Goal: Task Accomplishment & Management: Use online tool/utility

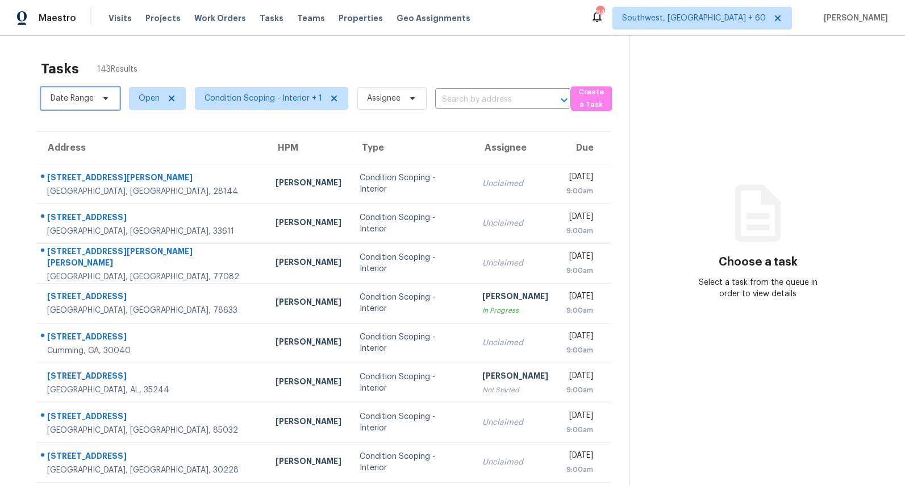
click at [85, 99] on span "Date Range" at bounding box center [72, 98] width 43 height 11
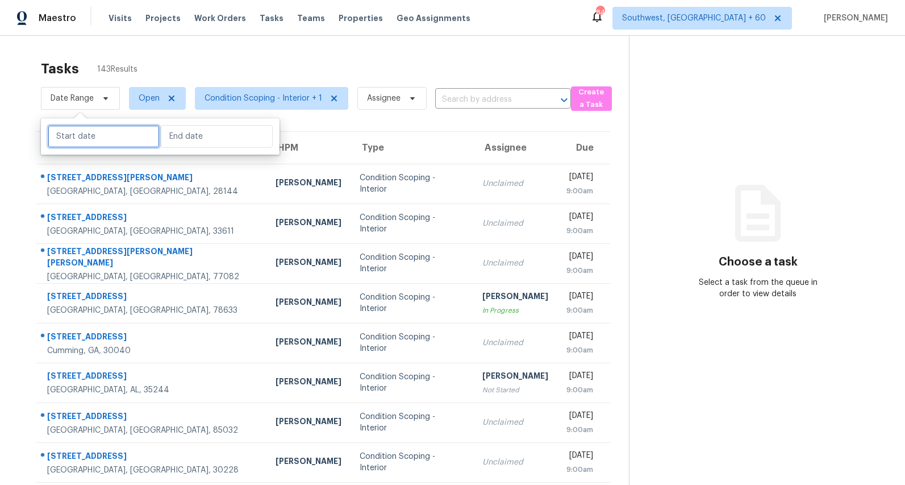
click at [95, 134] on input "text" at bounding box center [104, 136] width 112 height 23
select select "7"
select select "2025"
select select "8"
select select "2025"
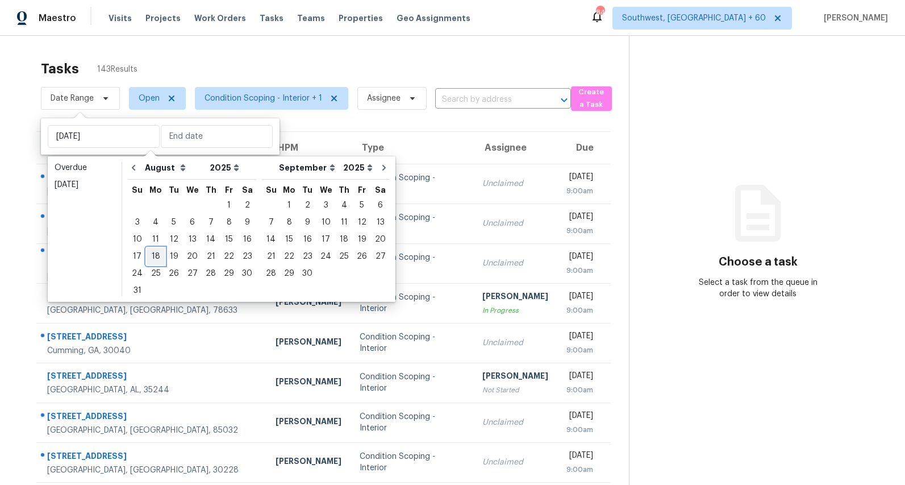
click at [151, 251] on div "18" at bounding box center [156, 256] width 18 height 16
type input "[DATE]"
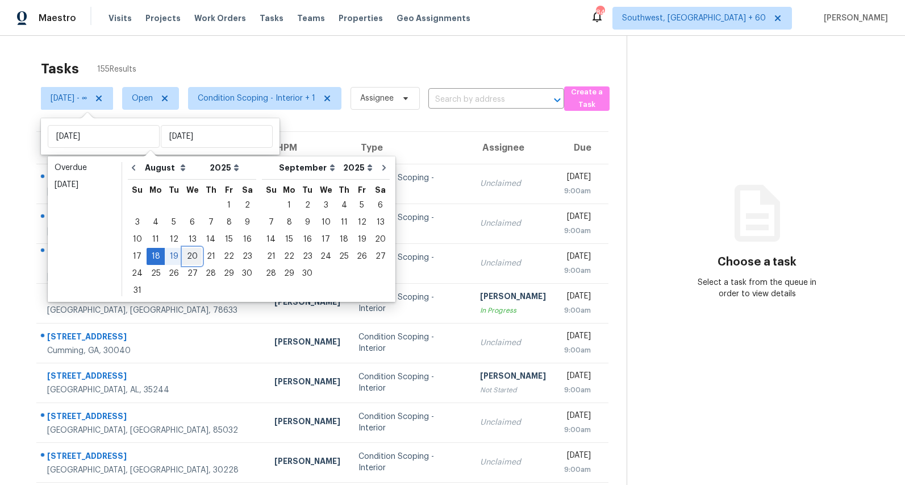
click at [194, 254] on div "20" at bounding box center [192, 256] width 19 height 16
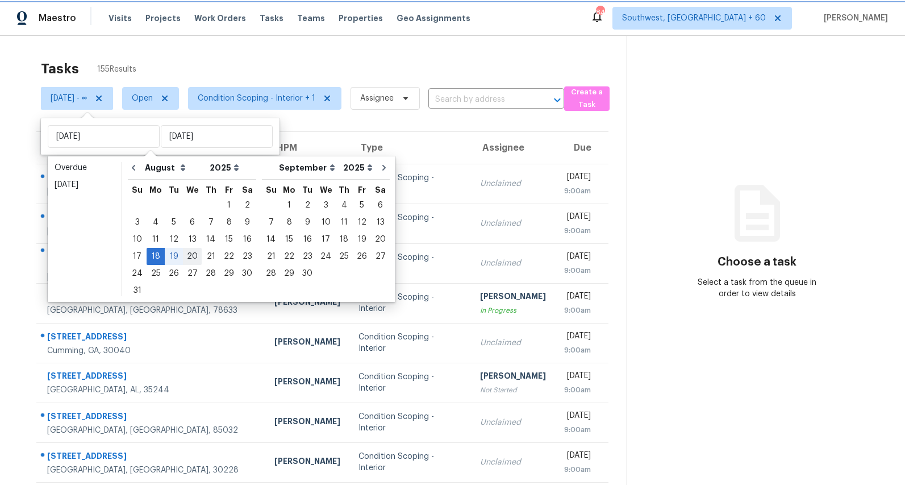
type input "Wed, Aug 20"
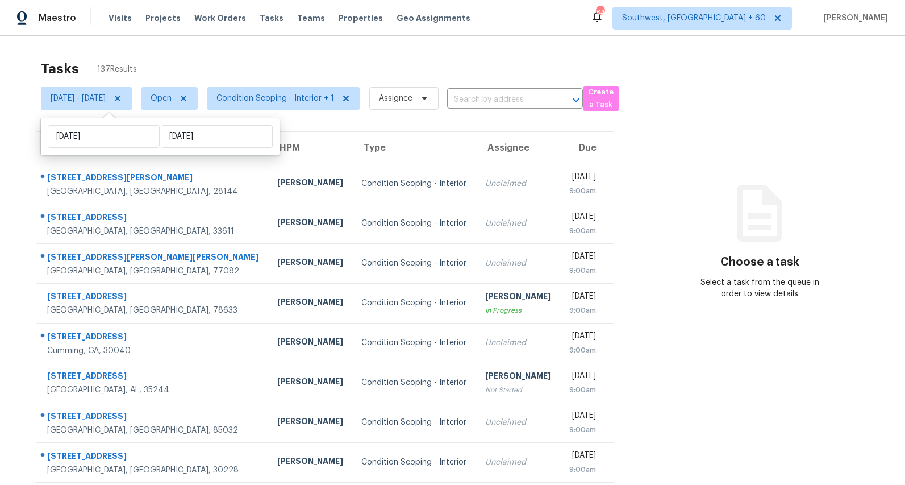
click at [164, 47] on div "Tasks 137 Results Mon, Aug 18 - Wed, Aug 20 Open Condition Scoping - Interior +…" at bounding box center [452, 314] width 905 height 556
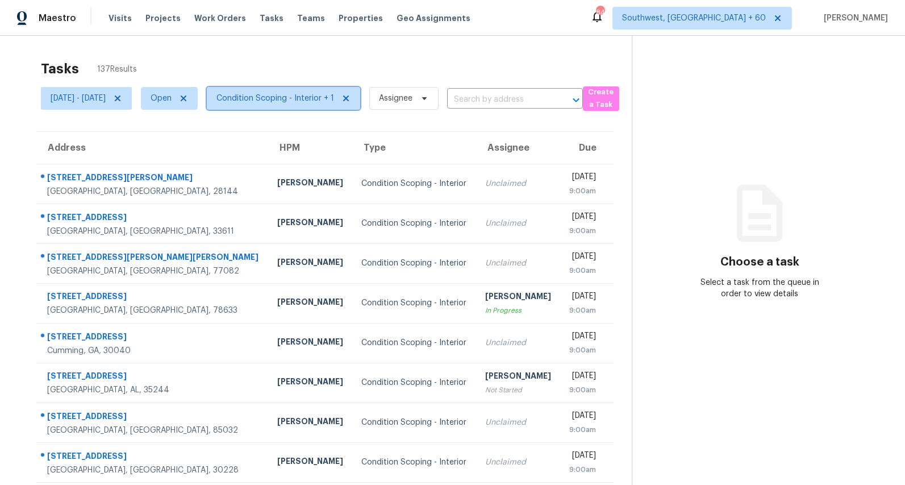
click at [331, 102] on span "Condition Scoping - Interior + 1" at bounding box center [276, 98] width 118 height 11
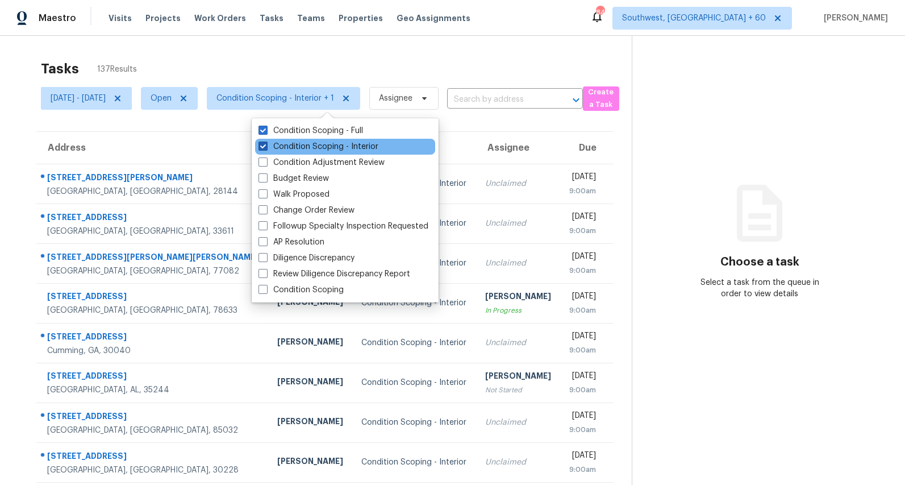
click at [338, 148] on label "Condition Scoping - Interior" at bounding box center [319, 146] width 120 height 11
click at [266, 148] on input "Condition Scoping - Interior" at bounding box center [262, 144] width 7 height 7
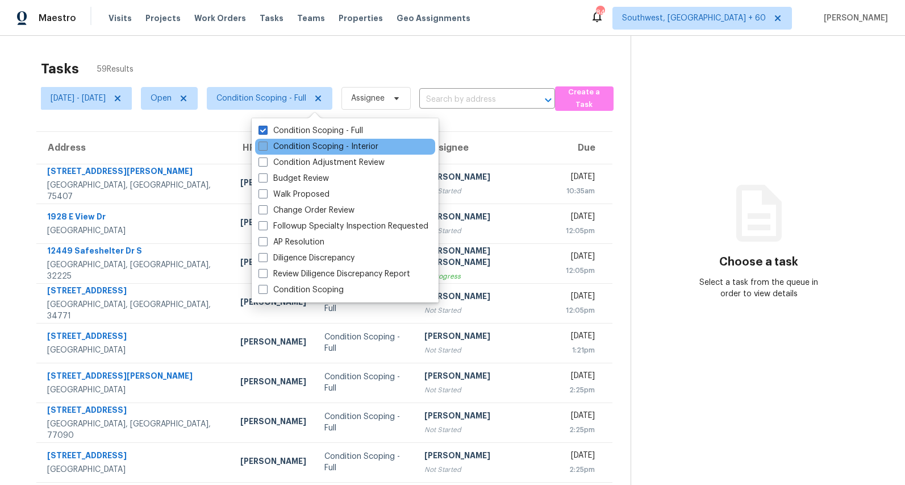
click at [338, 148] on label "Condition Scoping - Interior" at bounding box center [319, 146] width 120 height 11
click at [266, 148] on input "Condition Scoping - Interior" at bounding box center [262, 144] width 7 height 7
checkbox input "true"
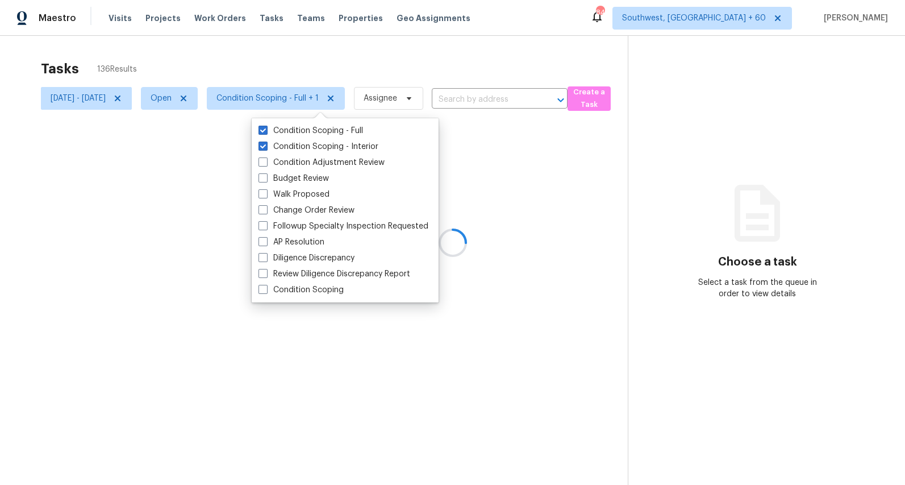
click at [296, 62] on div "Tasks 136 Results" at bounding box center [334, 69] width 587 height 30
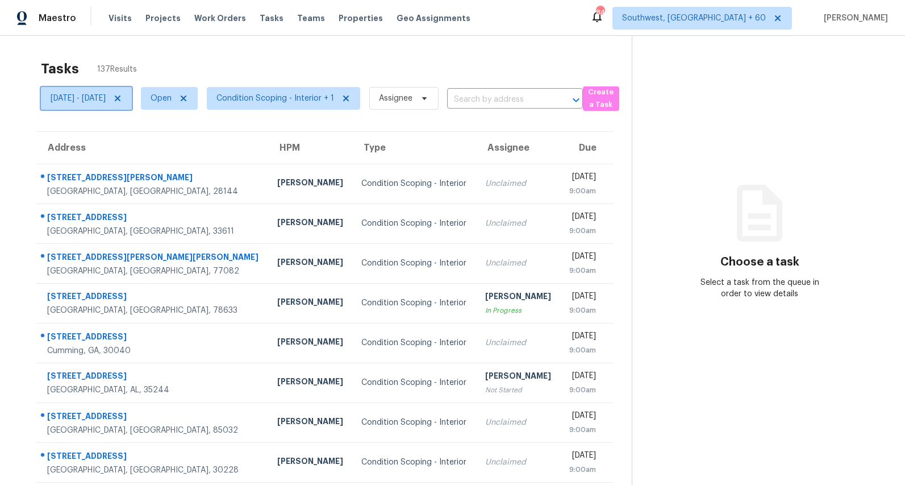
click at [94, 97] on span "Mon, Aug 18 - Wed, Aug 20" at bounding box center [78, 98] width 55 height 11
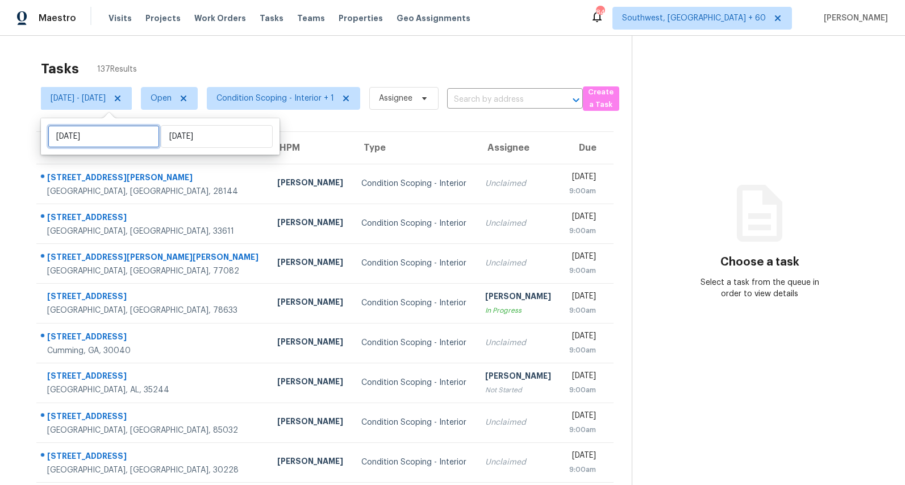
click at [123, 133] on input "Mon, Aug 18" at bounding box center [104, 136] width 112 height 23
select select "7"
select select "2025"
select select "8"
select select "2025"
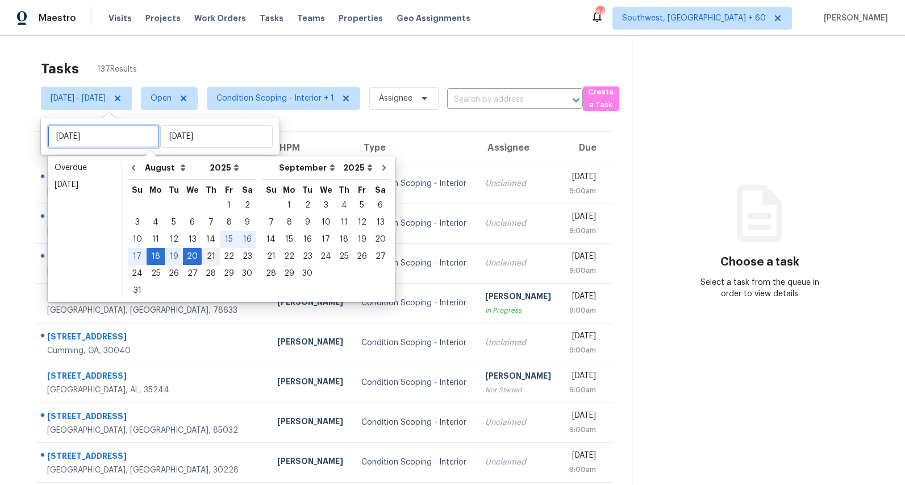
type input "Thu, Aug 21"
click at [205, 252] on div "21" at bounding box center [211, 256] width 18 height 16
type input "Thu, Aug 21"
type input "Wed, Aug 20"
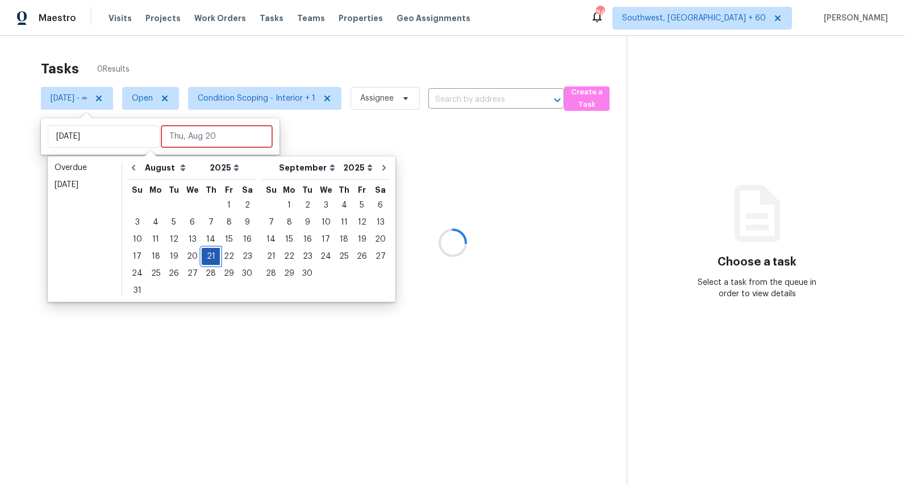
click at [205, 252] on div "21" at bounding box center [211, 256] width 18 height 16
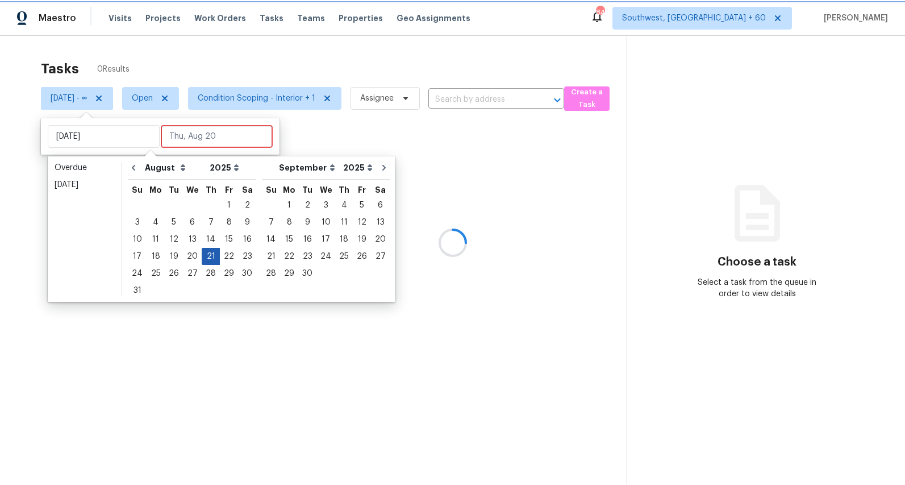
type input "Thu, Aug 21"
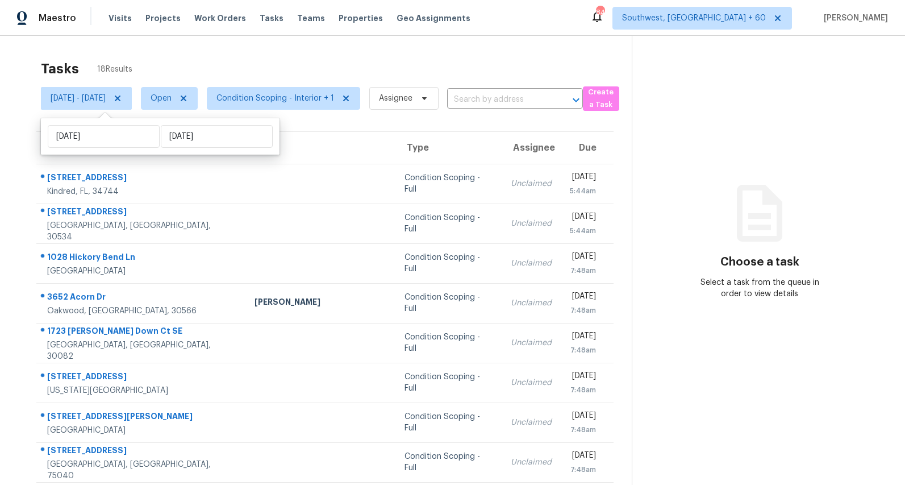
click at [192, 51] on div "Tasks 18 Results Thu, Aug 21 - Thu, Aug 21 Open Condition Scoping - Interior + …" at bounding box center [452, 314] width 905 height 556
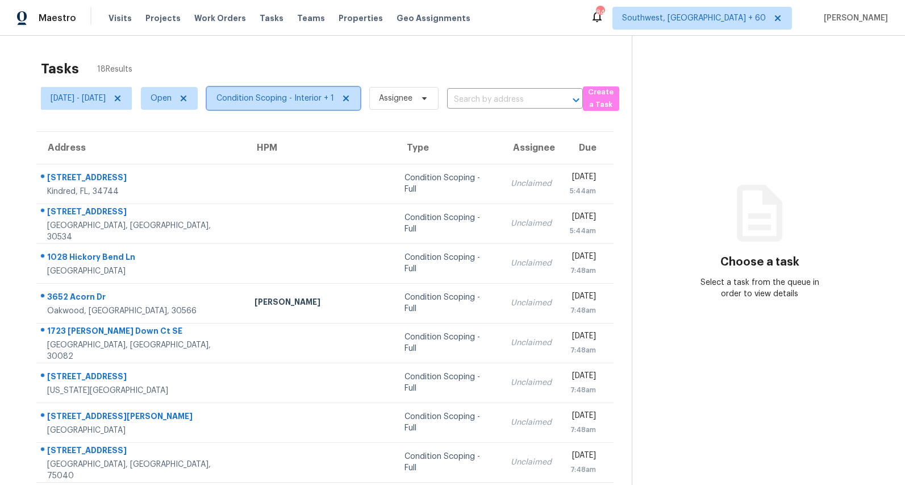
click at [315, 100] on span "Condition Scoping - Interior + 1" at bounding box center [276, 98] width 118 height 11
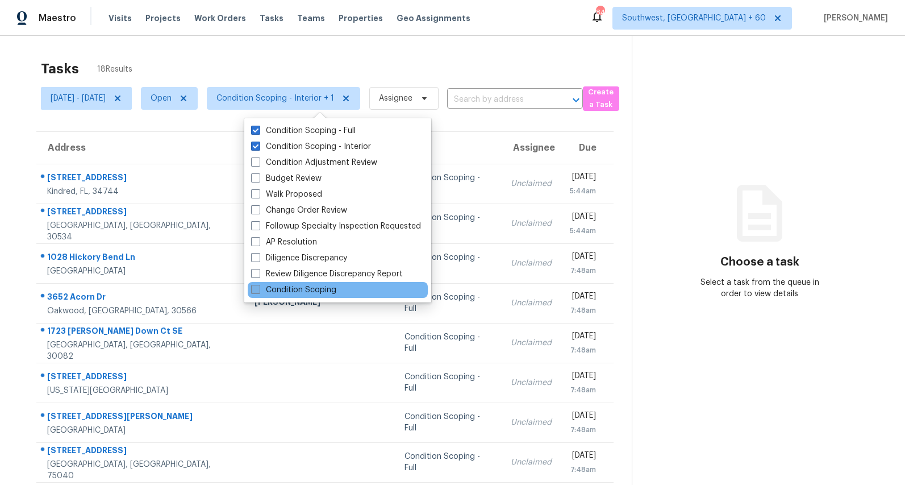
click at [309, 288] on label "Condition Scoping" at bounding box center [293, 289] width 85 height 11
click at [259, 288] on input "Condition Scoping" at bounding box center [254, 287] width 7 height 7
checkbox input "true"
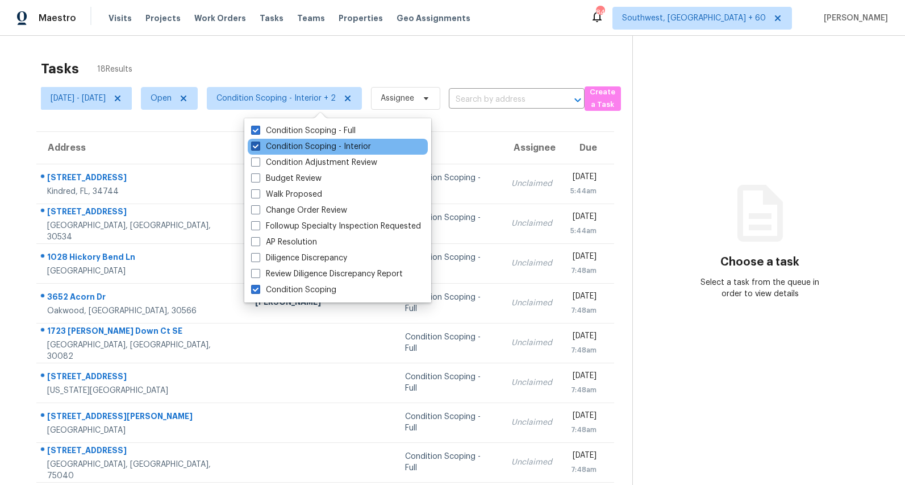
click at [288, 145] on label "Condition Scoping - Interior" at bounding box center [311, 146] width 120 height 11
click at [259, 145] on input "Condition Scoping - Interior" at bounding box center [254, 144] width 7 height 7
checkbox input "false"
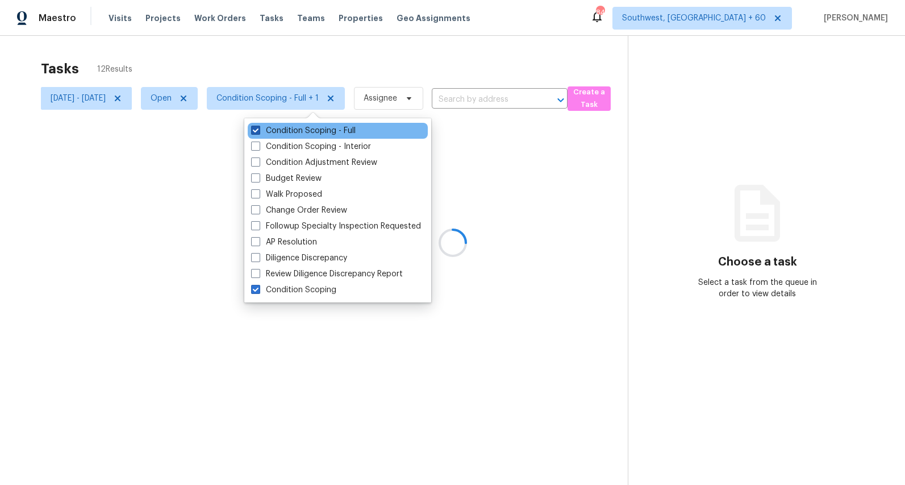
click at [285, 132] on label "Condition Scoping - Full" at bounding box center [303, 130] width 105 height 11
click at [259, 132] on input "Condition Scoping - Full" at bounding box center [254, 128] width 7 height 7
checkbox input "false"
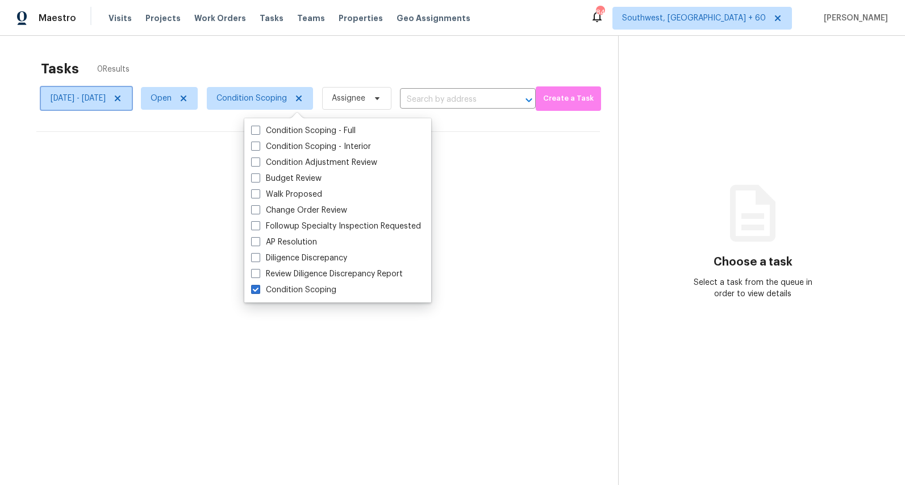
click at [122, 98] on icon at bounding box center [117, 98] width 9 height 9
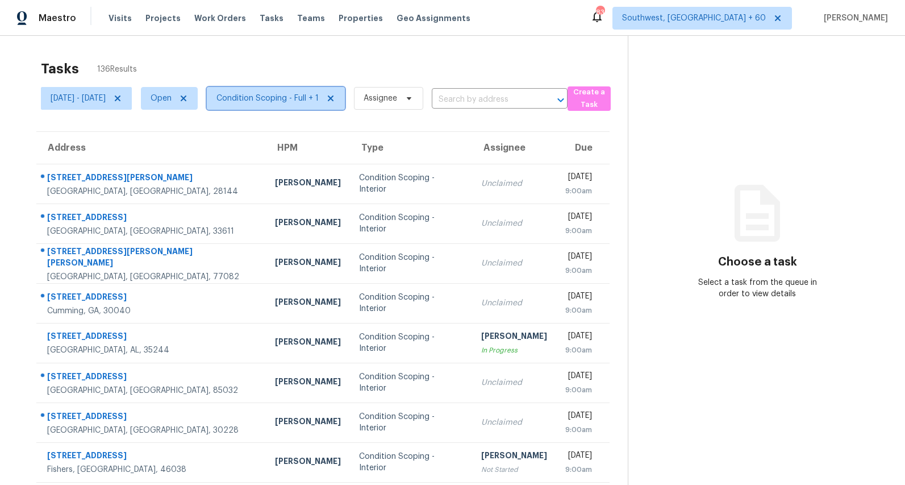
click at [317, 99] on span "Condition Scoping - Full + 1" at bounding box center [268, 98] width 102 height 11
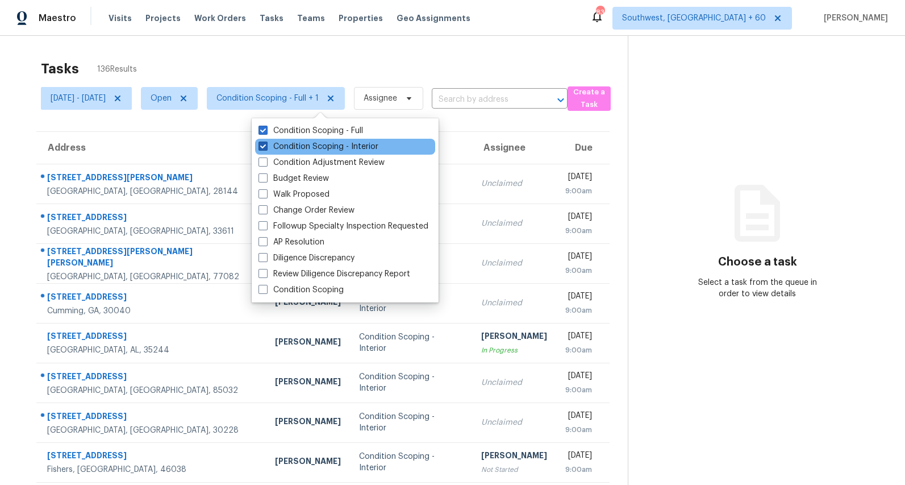
click at [305, 143] on label "Condition Scoping - Interior" at bounding box center [319, 146] width 120 height 11
click at [266, 143] on input "Condition Scoping - Interior" at bounding box center [262, 144] width 7 height 7
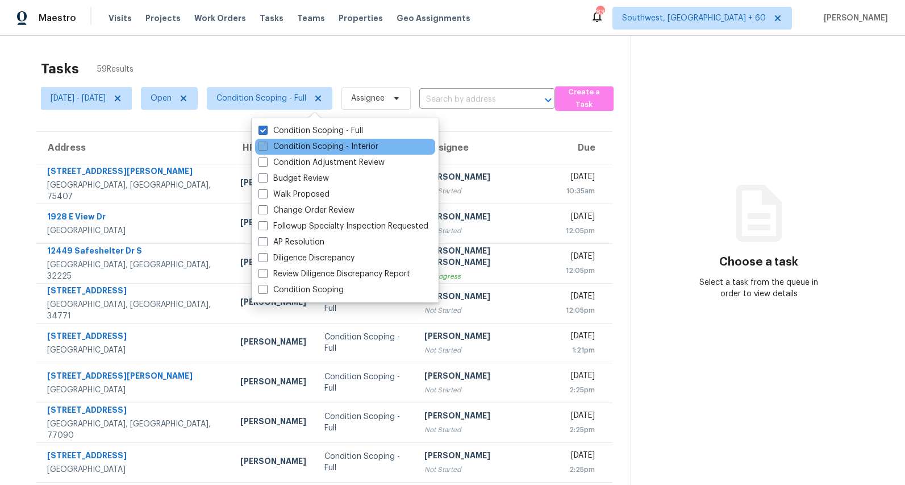
click at [285, 148] on label "Condition Scoping - Interior" at bounding box center [319, 146] width 120 height 11
click at [266, 148] on input "Condition Scoping - Interior" at bounding box center [262, 144] width 7 height 7
checkbox input "true"
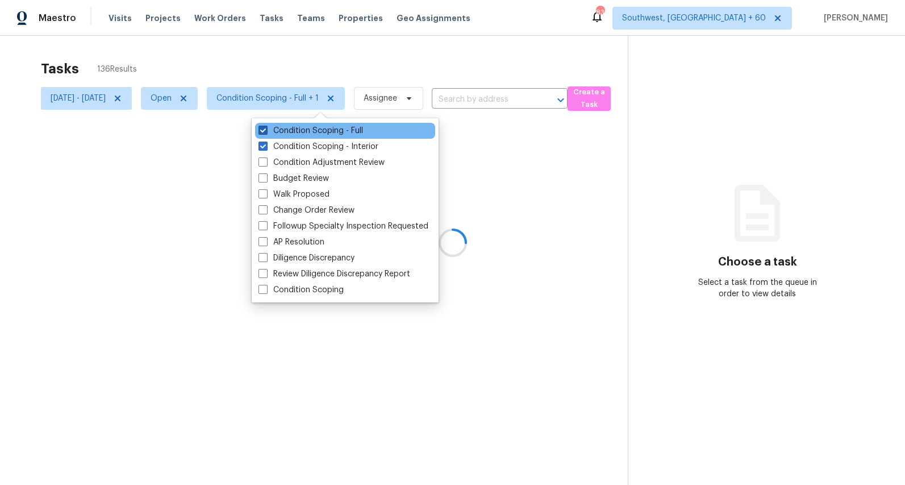
click at [286, 128] on label "Condition Scoping - Full" at bounding box center [311, 130] width 105 height 11
click at [266, 128] on input "Condition Scoping - Full" at bounding box center [262, 128] width 7 height 7
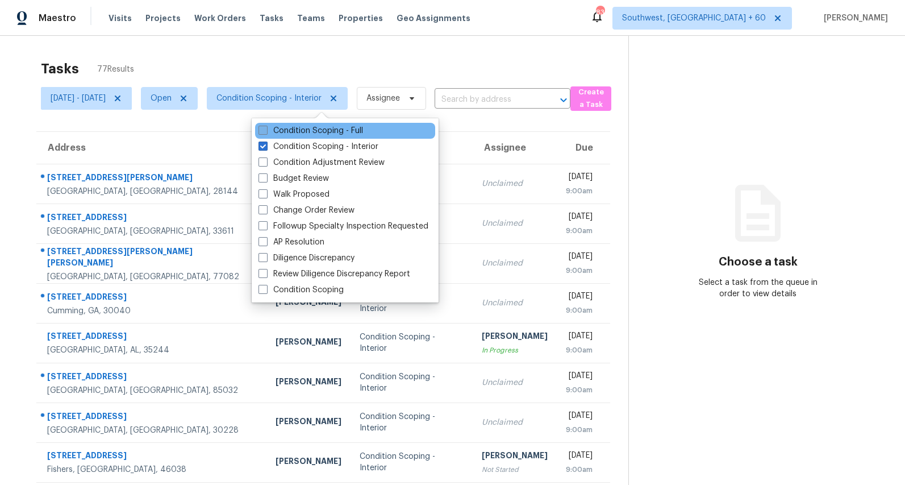
click at [301, 128] on label "Condition Scoping - Full" at bounding box center [311, 130] width 105 height 11
click at [266, 128] on input "Condition Scoping - Full" at bounding box center [262, 128] width 7 height 7
checkbox input "true"
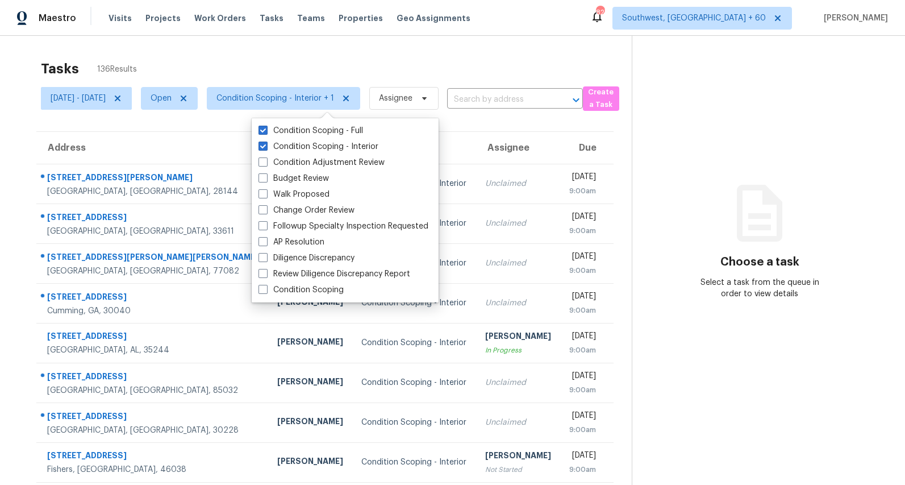
click at [213, 65] on div "Tasks 136 Results" at bounding box center [336, 69] width 591 height 30
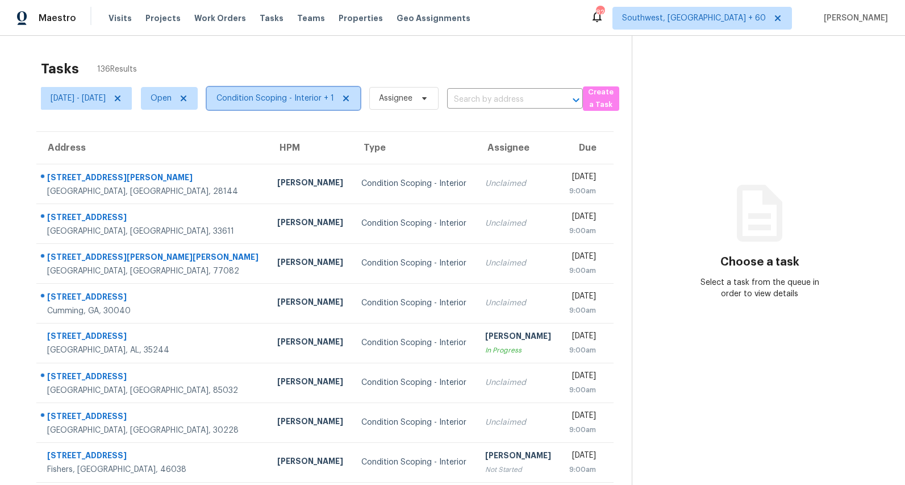
click at [310, 95] on span "Condition Scoping - Interior + 1" at bounding box center [276, 98] width 118 height 11
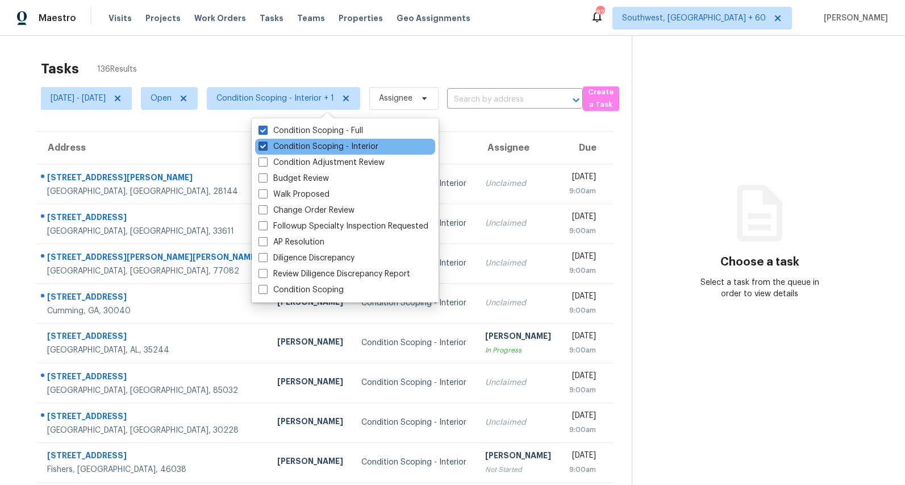
click at [296, 146] on label "Condition Scoping - Interior" at bounding box center [319, 146] width 120 height 11
click at [266, 146] on input "Condition Scoping - Interior" at bounding box center [262, 144] width 7 height 7
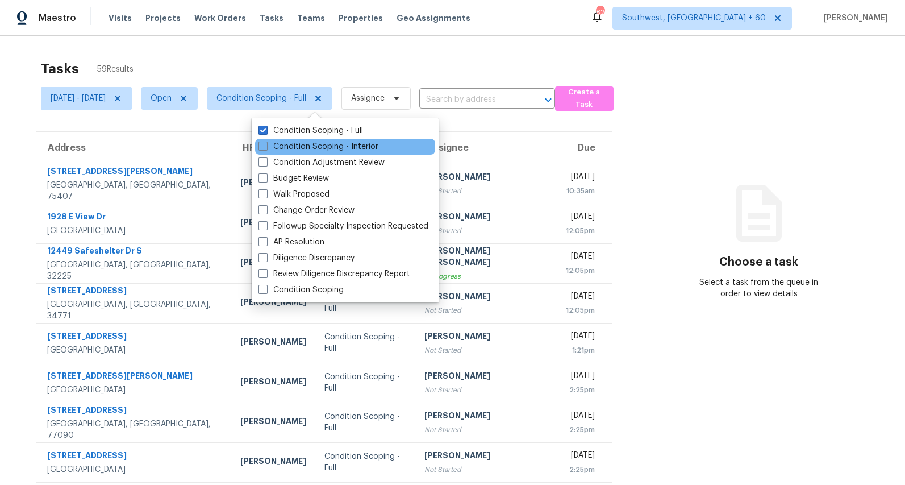
click at [291, 139] on div "Condition Scoping - Interior" at bounding box center [345, 147] width 180 height 16
click at [289, 145] on label "Condition Scoping - Interior" at bounding box center [319, 146] width 120 height 11
click at [266, 145] on input "Condition Scoping - Interior" at bounding box center [262, 144] width 7 height 7
checkbox input "true"
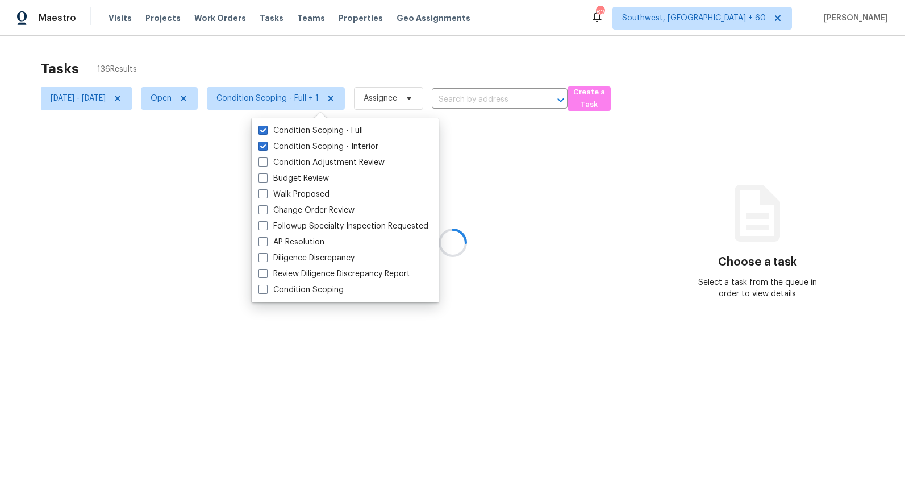
click at [256, 61] on div at bounding box center [452, 242] width 905 height 485
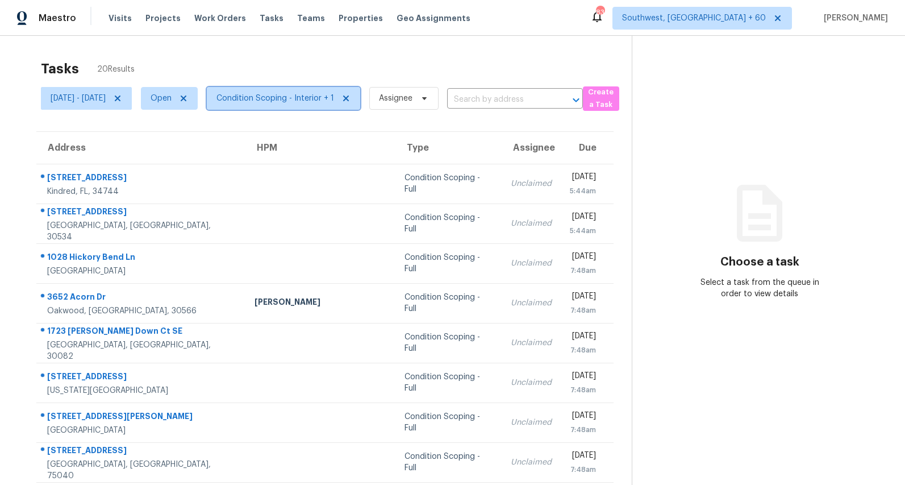
click at [330, 99] on span "Condition Scoping - Interior + 1" at bounding box center [276, 98] width 118 height 11
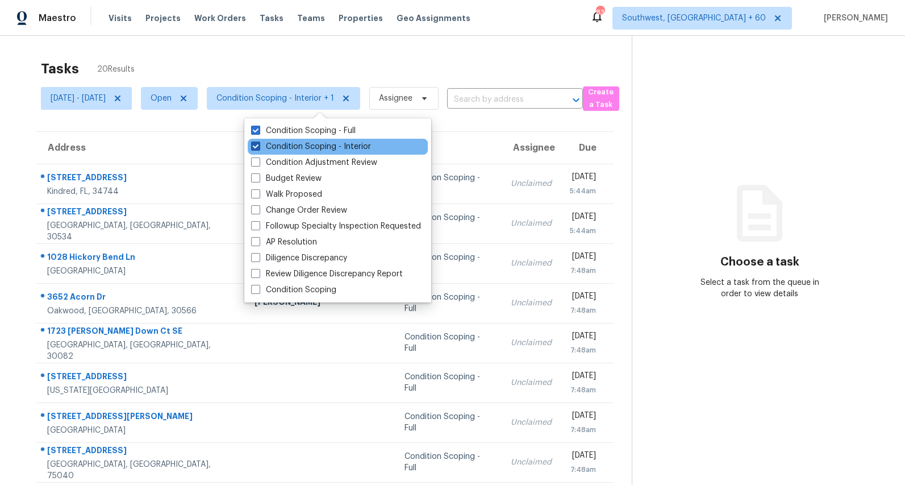
click at [307, 143] on label "Condition Scoping - Interior" at bounding box center [311, 146] width 120 height 11
click at [259, 143] on input "Condition Scoping - Interior" at bounding box center [254, 144] width 7 height 7
checkbox input "false"
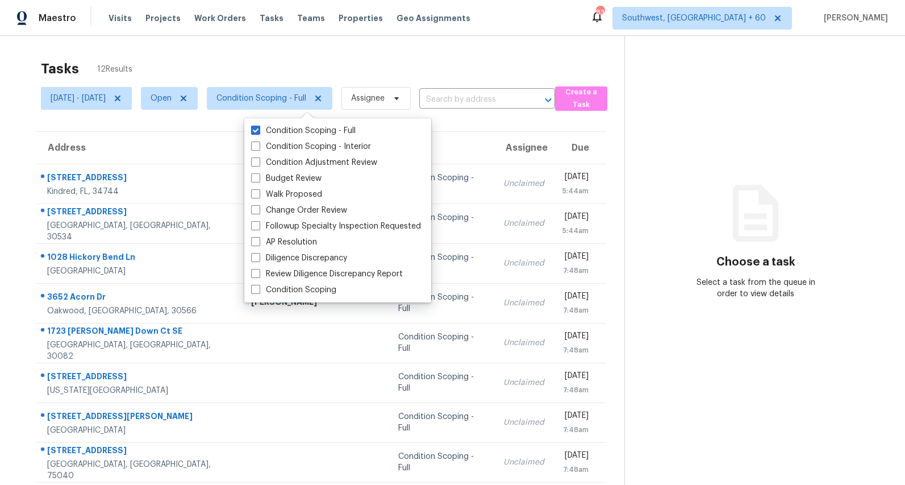
click at [287, 48] on div "Tasks 12 Results [DATE] - [DATE] Open Condition Scoping - Full Assignee ​ Creat…" at bounding box center [452, 314] width 905 height 556
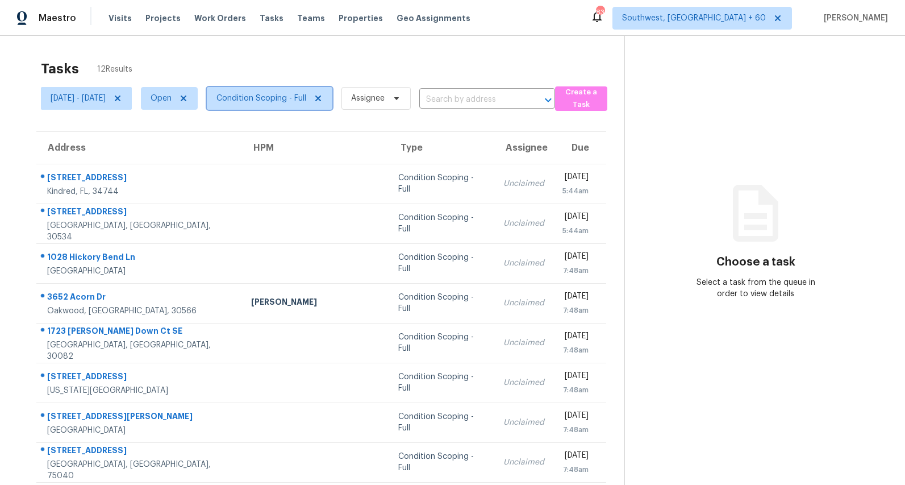
click at [292, 103] on span "Condition Scoping - Full" at bounding box center [262, 98] width 90 height 11
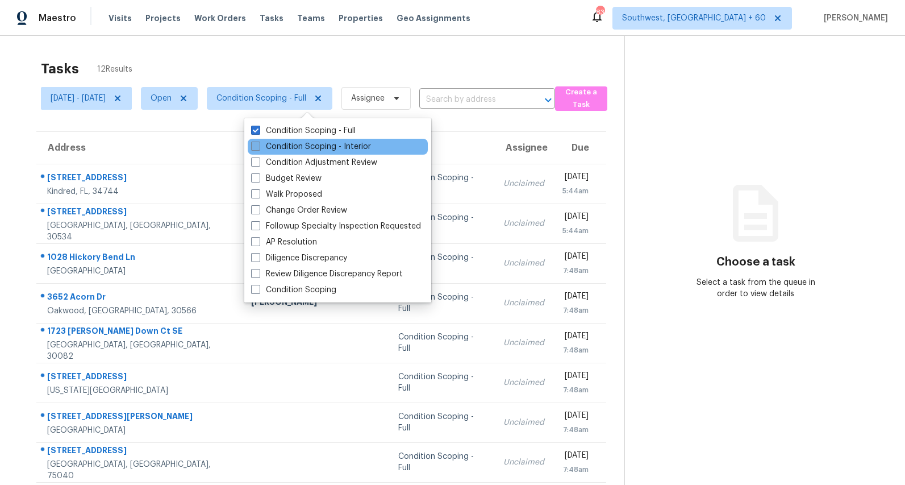
click at [280, 144] on label "Condition Scoping - Interior" at bounding box center [311, 146] width 120 height 11
click at [259, 144] on input "Condition Scoping - Interior" at bounding box center [254, 144] width 7 height 7
checkbox input "true"
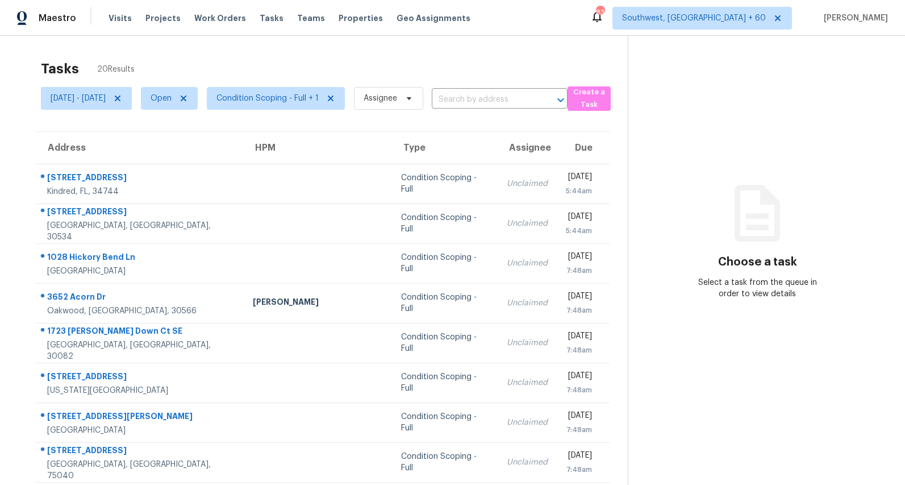
click at [259, 69] on div "Tasks 20 Results" at bounding box center [334, 69] width 587 height 30
